Goal: Find contact information: Find contact information

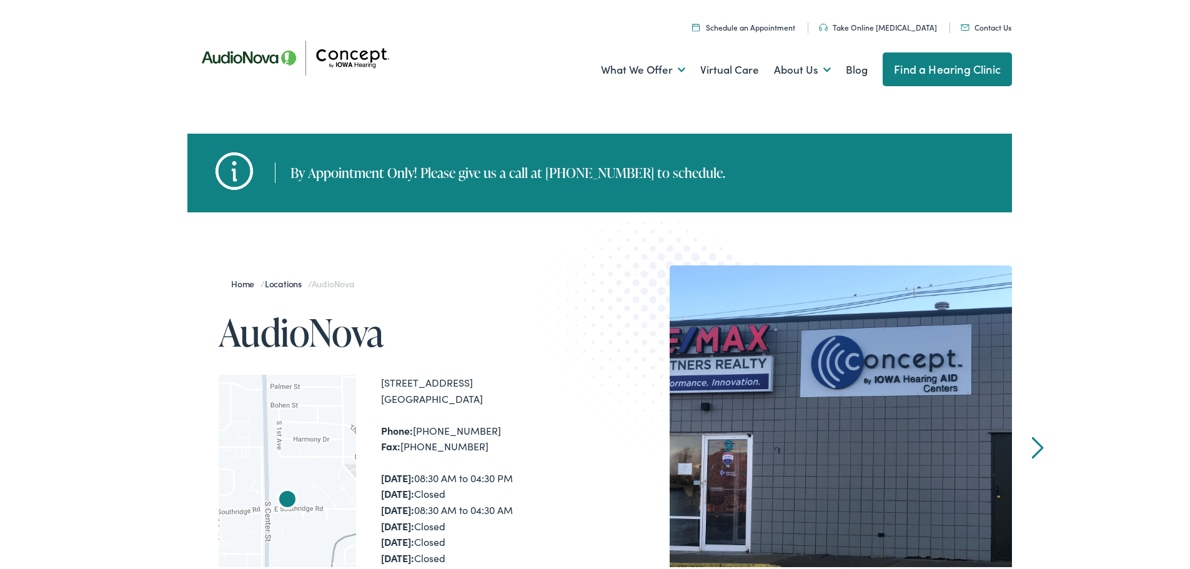
drag, startPoint x: 380, startPoint y: 382, endPoint x: 477, endPoint y: 395, distance: 97.1
click at [477, 395] on div "[STREET_ADDRESS]" at bounding box center [490, 388] width 219 height 32
click at [430, 427] on div "Phone: [PHONE_NUMBER] Fax: [PHONE_NUMBER]" at bounding box center [490, 436] width 219 height 32
drag, startPoint x: 541, startPoint y: 170, endPoint x: 616, endPoint y: 170, distance: 74.9
click at [616, 170] on div "By Appointment Only! Please give us a call at [PHONE_NUMBER] to schedule." at bounding box center [500, 170] width 450 height 21
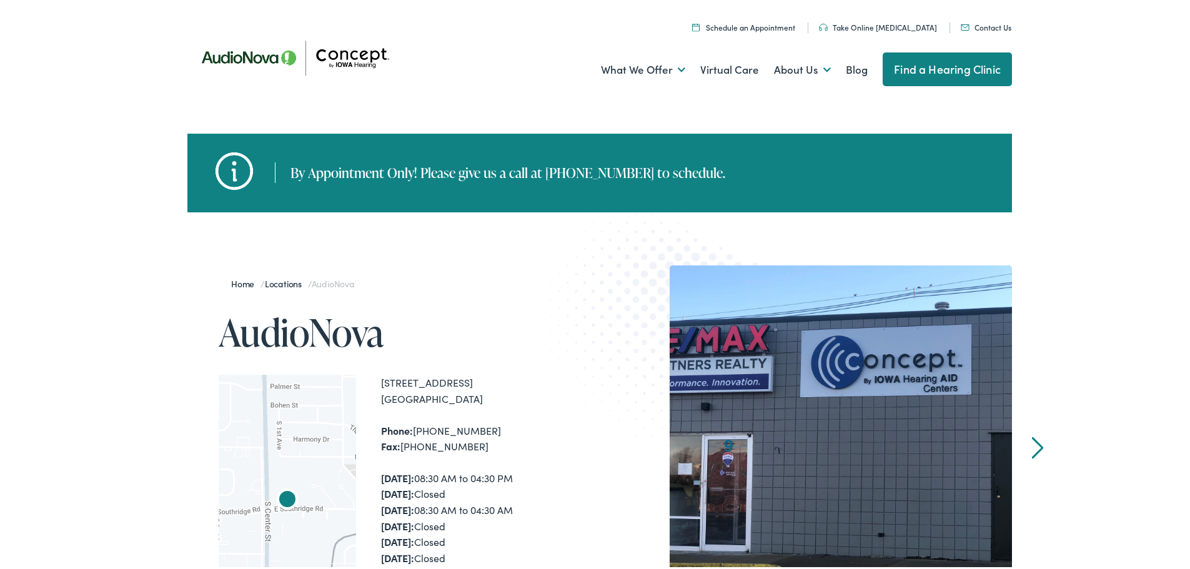
click at [590, 176] on div "By Appointment Only! Please give us a call at [PHONE_NUMBER] to schedule." at bounding box center [500, 170] width 450 height 21
drag, startPoint x: 537, startPoint y: 170, endPoint x: 613, endPoint y: 167, distance: 75.6
click at [613, 167] on div "By Appointment Only! Please give us a call at [PHONE_NUMBER] to schedule." at bounding box center [500, 170] width 450 height 21
copy div "[PHONE_NUMBER]"
